Goal: Task Accomplishment & Management: Use online tool/utility

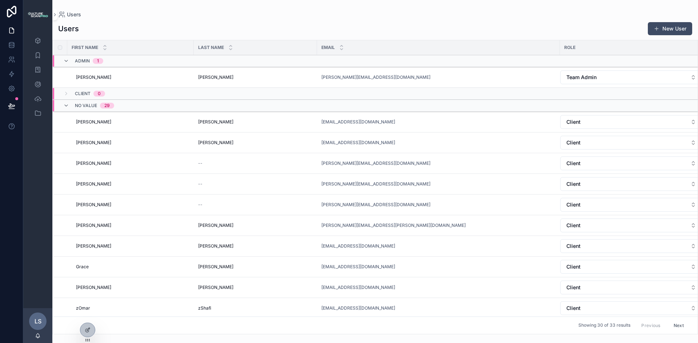
click at [622, 76] on button "Team Admin" at bounding box center [631, 77] width 142 height 14
click at [592, 106] on div "None" at bounding box center [631, 107] width 101 height 12
click at [58, 73] on td "scrollable content" at bounding box center [60, 76] width 15 height 19
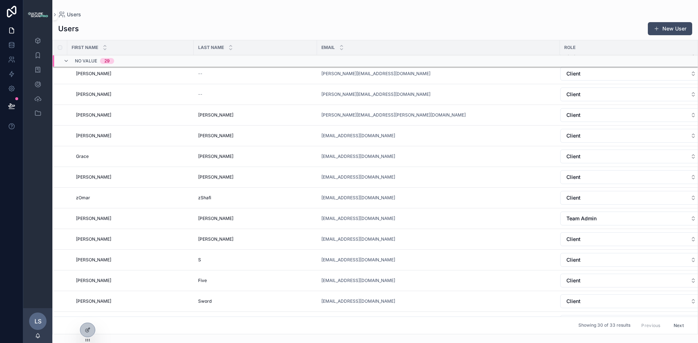
click at [612, 198] on button "Client" at bounding box center [631, 198] width 142 height 14
click at [611, 237] on span "Team Admin" at bounding box center [599, 238] width 30 height 7
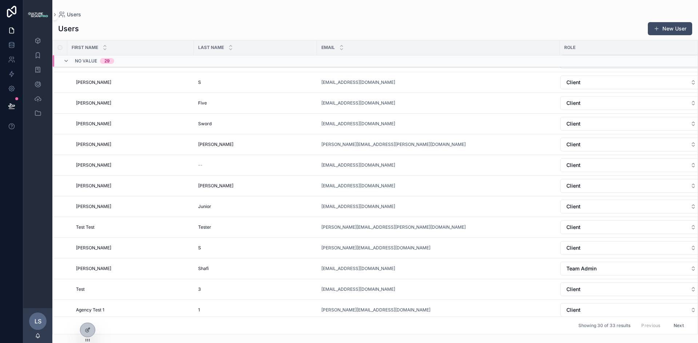
scroll to position [297, 0]
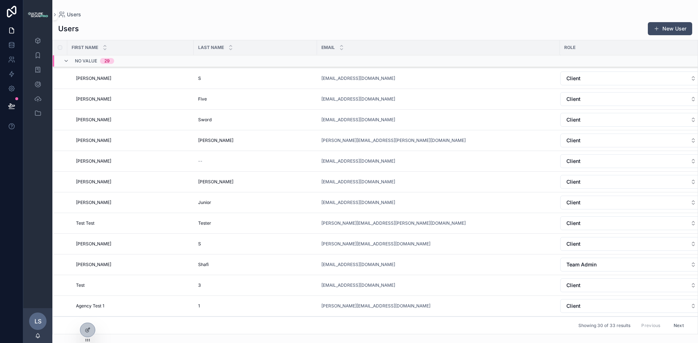
click at [596, 265] on span "Team Admin" at bounding box center [581, 264] width 30 height 7
click at [479, 266] on div "[EMAIL_ADDRESS][DOMAIN_NAME]" at bounding box center [438, 265] width 234 height 6
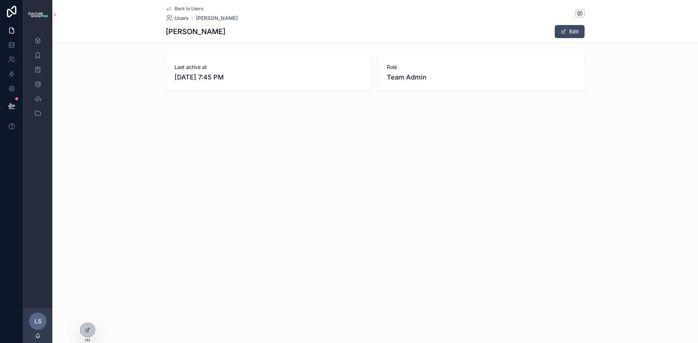
click at [576, 32] on button "Edit" at bounding box center [569, 31] width 30 height 13
click at [190, 6] on span "Back to Users" at bounding box center [188, 9] width 29 height 6
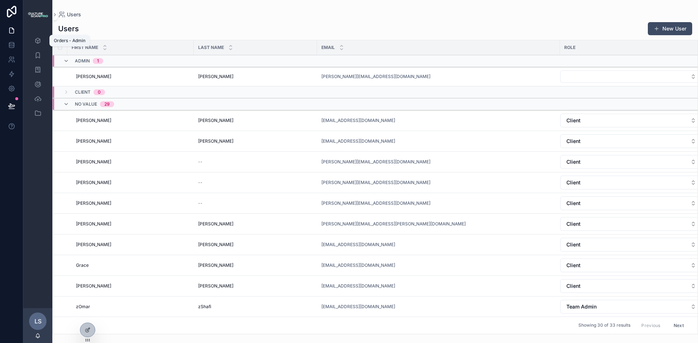
click at [41, 40] on icon "scrollable content" at bounding box center [37, 40] width 7 height 7
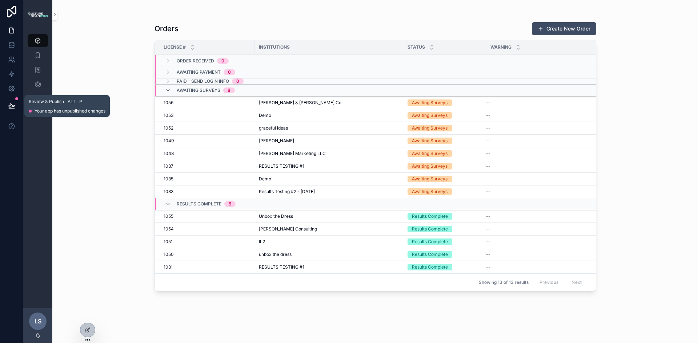
click at [14, 108] on icon at bounding box center [11, 105] width 7 height 7
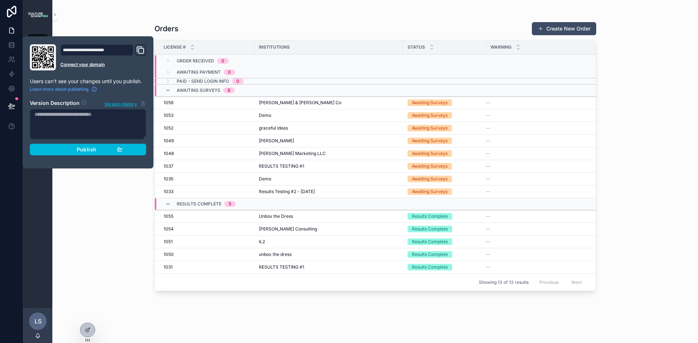
click at [84, 150] on span "Publish" at bounding box center [87, 149] width 20 height 7
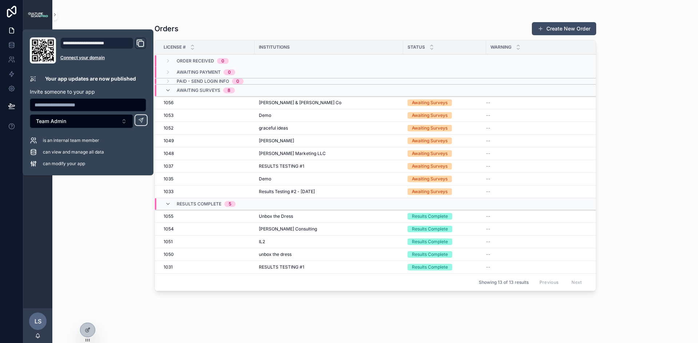
click at [51, 101] on input "text" at bounding box center [88, 105] width 116 height 10
type input "**********"
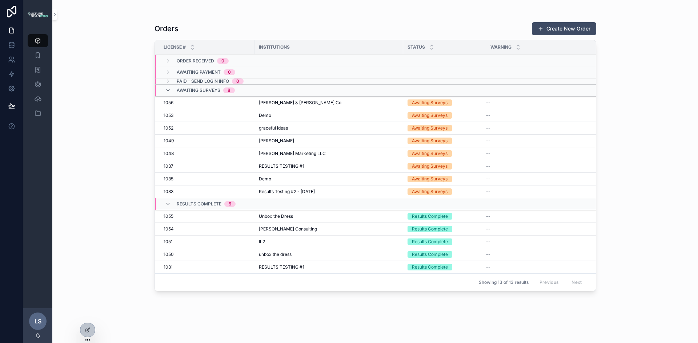
click at [100, 222] on div "Orders Create New Order License # Institutions Status Warning Order Received 0 …" at bounding box center [374, 171] width 645 height 343
